Goal: Task Accomplishment & Management: Use online tool/utility

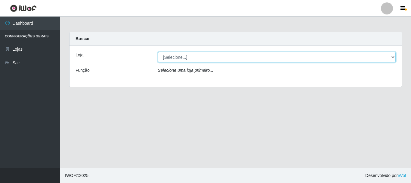
click at [196, 57] on select "[Selecione...] Nordestão - Alecrim" at bounding box center [277, 57] width 238 height 11
select select "453"
click at [158, 52] on select "[Selecione...] Nordestão - Alecrim" at bounding box center [277, 57] width 238 height 11
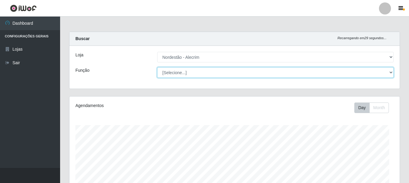
click at [199, 73] on select "[Selecione...] Embalador Embalador + Embalador ++" at bounding box center [275, 72] width 237 height 11
click at [157, 67] on select "[Selecione...] Embalador Embalador + Embalador ++" at bounding box center [275, 72] width 237 height 11
click at [355, 74] on select "[Selecione...] Embalador Embalador + Embalador ++" at bounding box center [275, 72] width 237 height 11
select select "70"
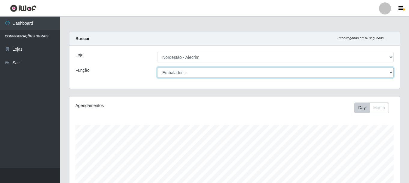
click at [157, 67] on select "[Selecione...] Embalador Embalador + Embalador ++" at bounding box center [275, 72] width 237 height 11
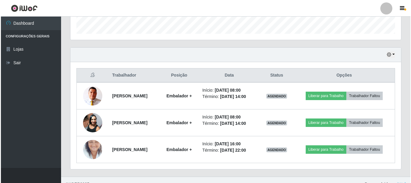
scroll to position [189, 0]
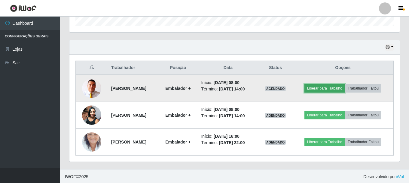
click at [327, 87] on button "Liberar para Trabalho" at bounding box center [325, 88] width 41 height 8
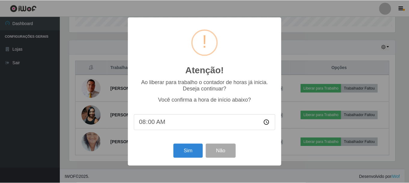
scroll to position [125, 327]
click at [190, 152] on button "Sim" at bounding box center [188, 150] width 29 height 14
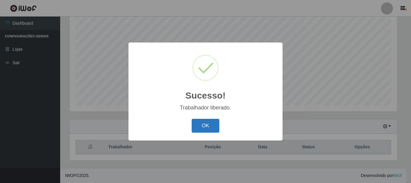
click at [202, 124] on button "OK" at bounding box center [206, 125] width 28 height 14
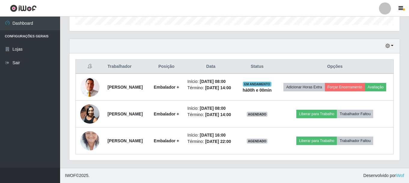
scroll to position [210, 0]
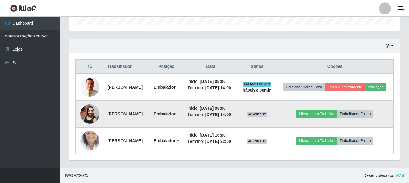
click at [80, 104] on td at bounding box center [90, 113] width 28 height 27
click at [89, 109] on img at bounding box center [89, 114] width 19 height 26
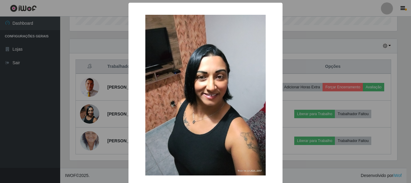
click at [90, 109] on div "× OK Cancel" at bounding box center [205, 91] width 411 height 183
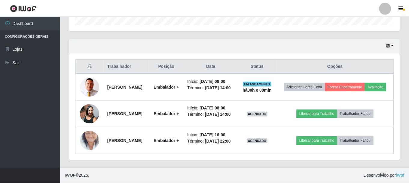
scroll to position [125, 330]
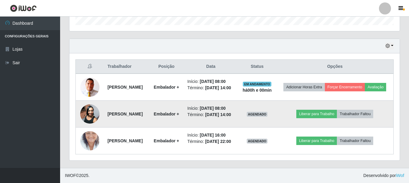
click at [86, 117] on img at bounding box center [89, 114] width 19 height 26
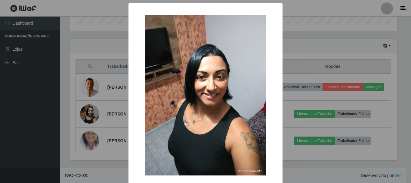
click at [89, 112] on div "× OK Cancel" at bounding box center [205, 91] width 411 height 183
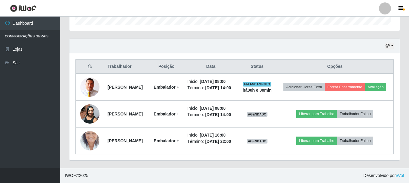
scroll to position [125, 330]
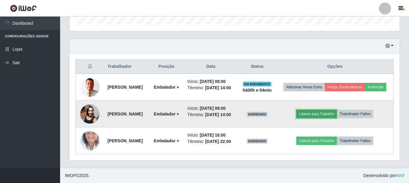
click at [323, 111] on button "Liberar para Trabalho" at bounding box center [316, 113] width 41 height 8
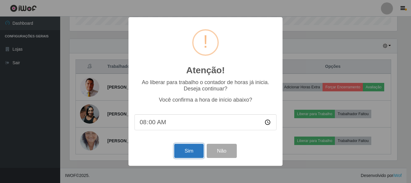
click at [187, 152] on button "Sim" at bounding box center [188, 150] width 29 height 14
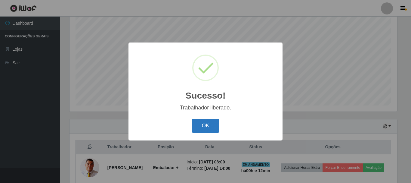
click at [202, 126] on button "OK" at bounding box center [206, 125] width 28 height 14
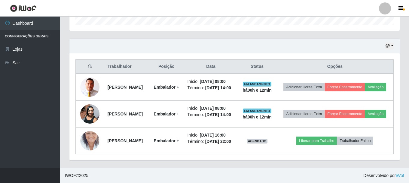
scroll to position [223, 0]
